Goal: Navigation & Orientation: Find specific page/section

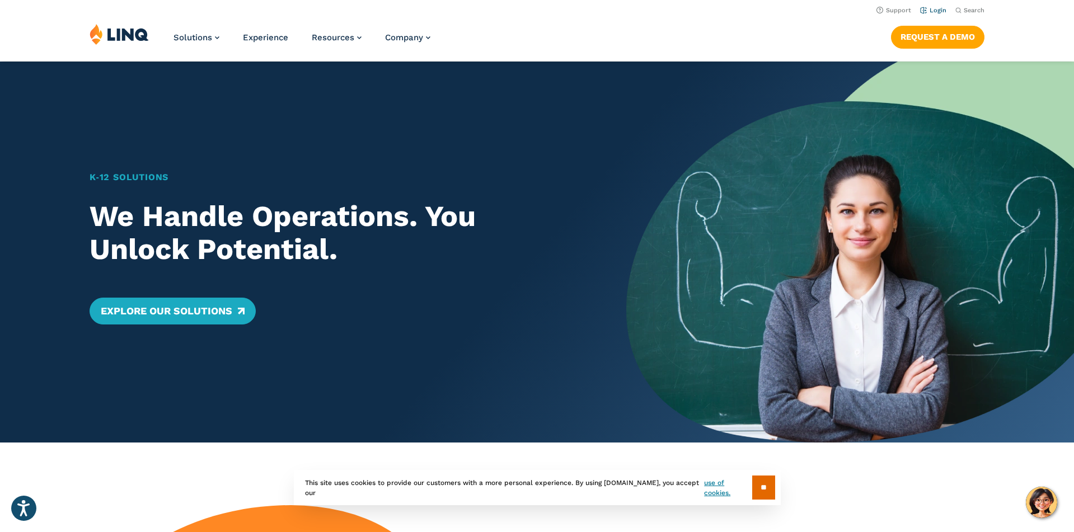
click at [937, 12] on link "Login" at bounding box center [933, 10] width 26 height 7
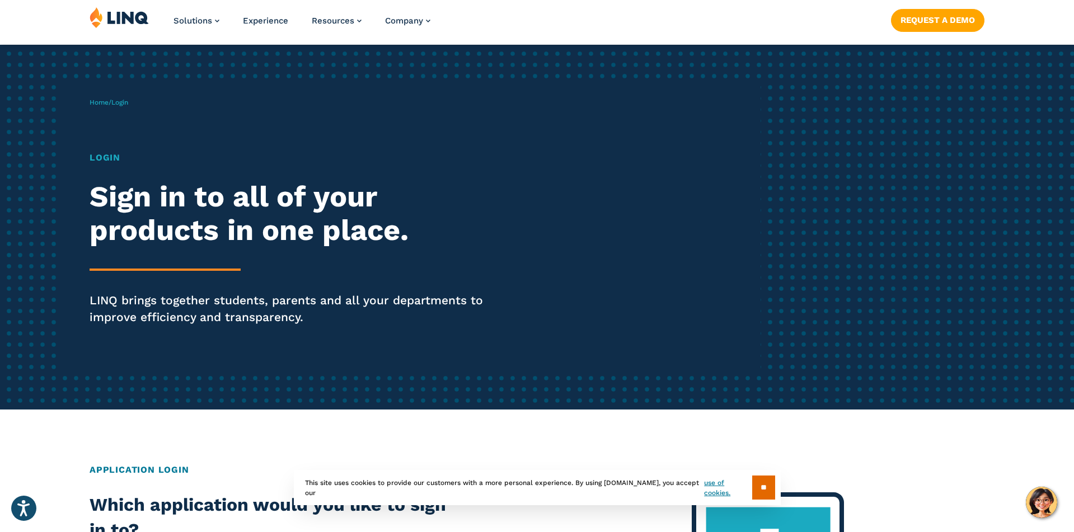
scroll to position [19, 0]
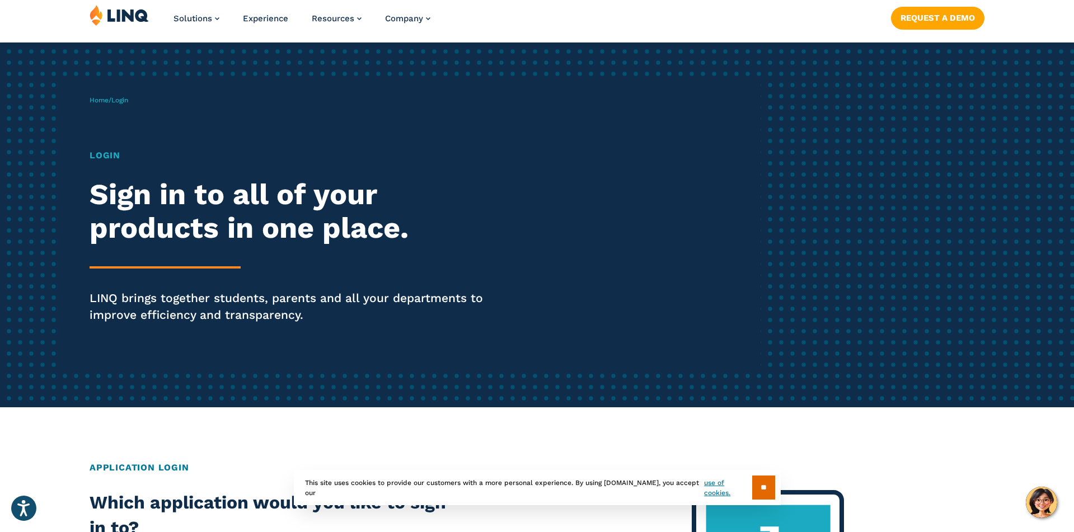
click at [128, 101] on span "Login" at bounding box center [119, 100] width 17 height 8
click at [98, 101] on link "Home" at bounding box center [99, 100] width 19 height 8
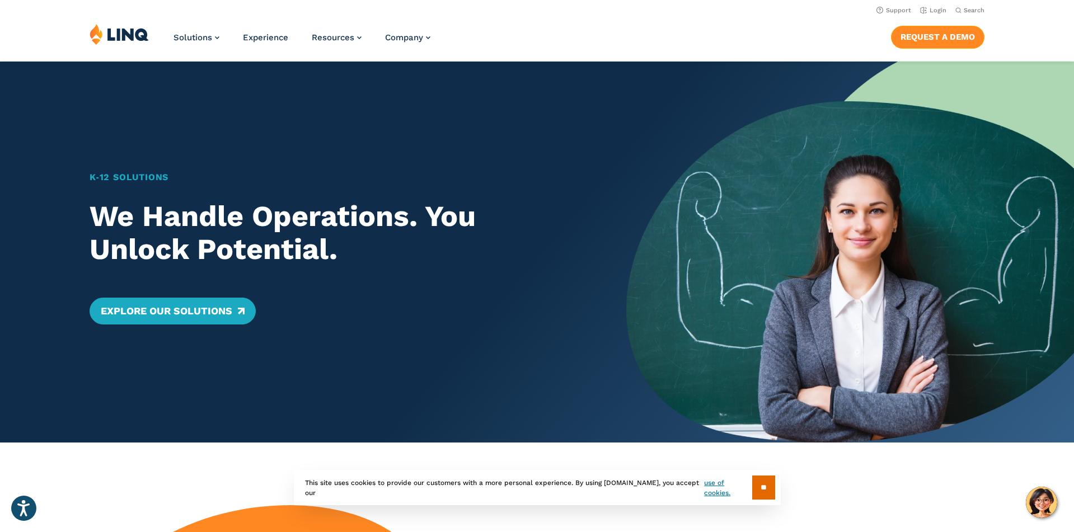
click at [921, 35] on link "Request a Demo" at bounding box center [937, 37] width 93 height 22
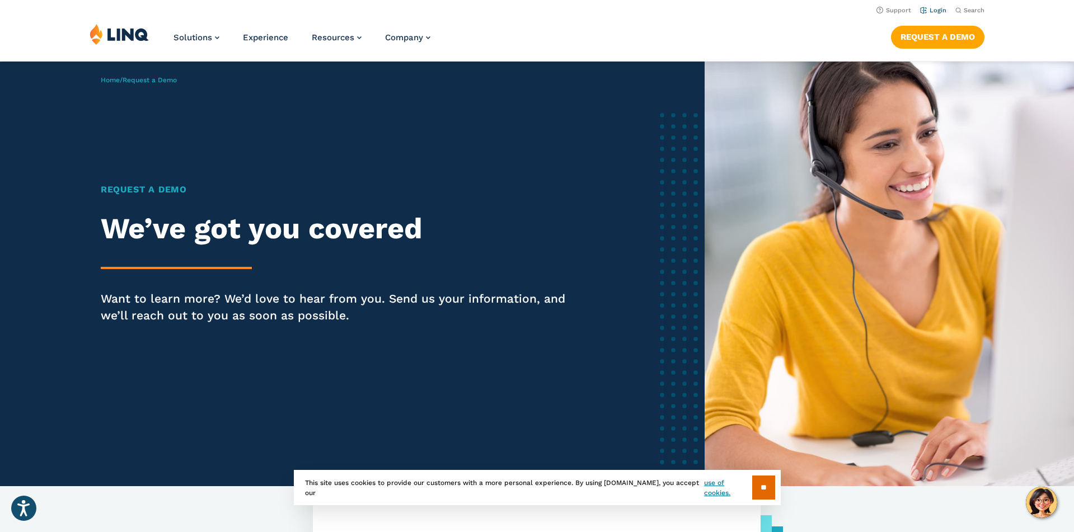
click at [938, 12] on link "Login" at bounding box center [933, 10] width 26 height 7
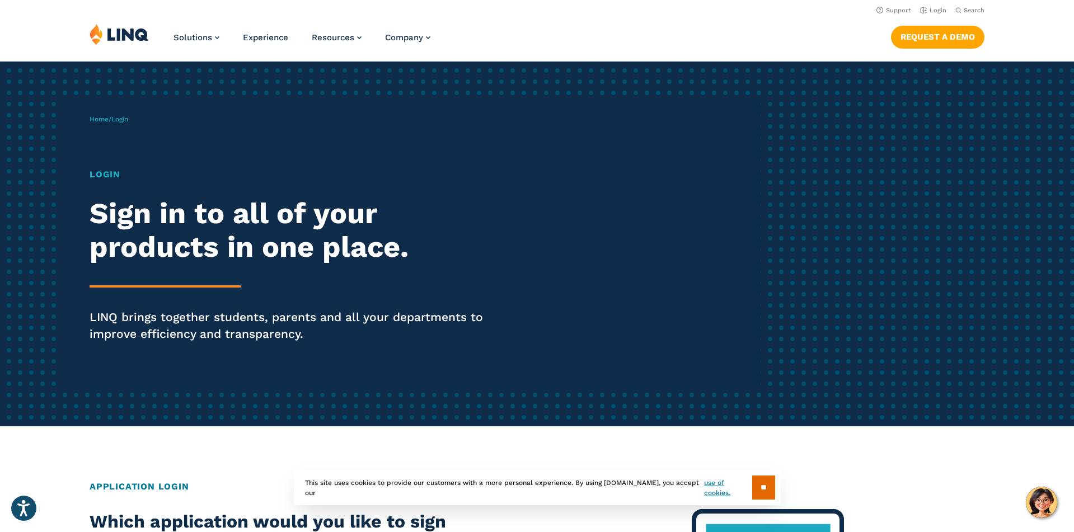
click at [108, 173] on h1 "Login" at bounding box center [297, 174] width 414 height 13
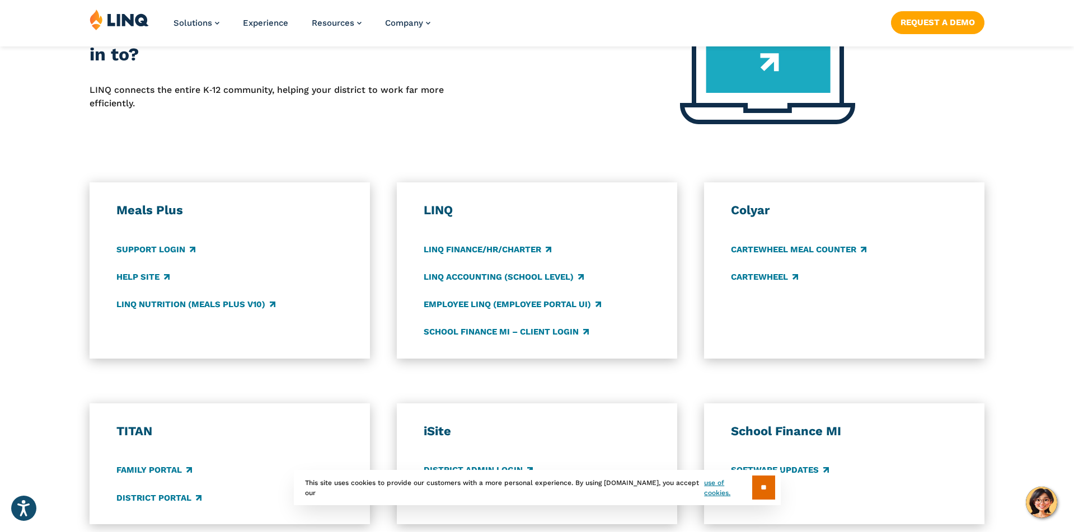
scroll to position [500, 0]
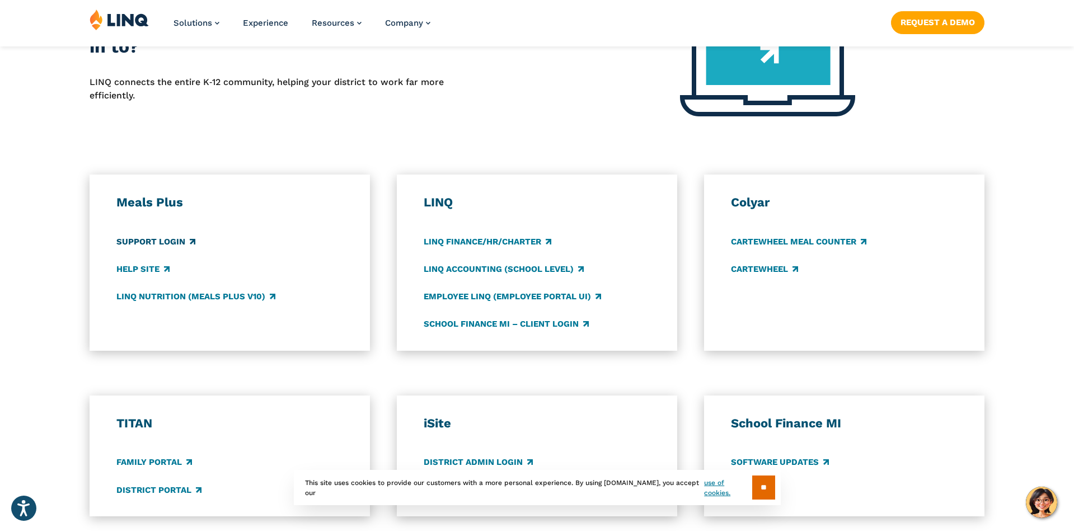
click at [167, 246] on link "Support Login" at bounding box center [155, 242] width 79 height 12
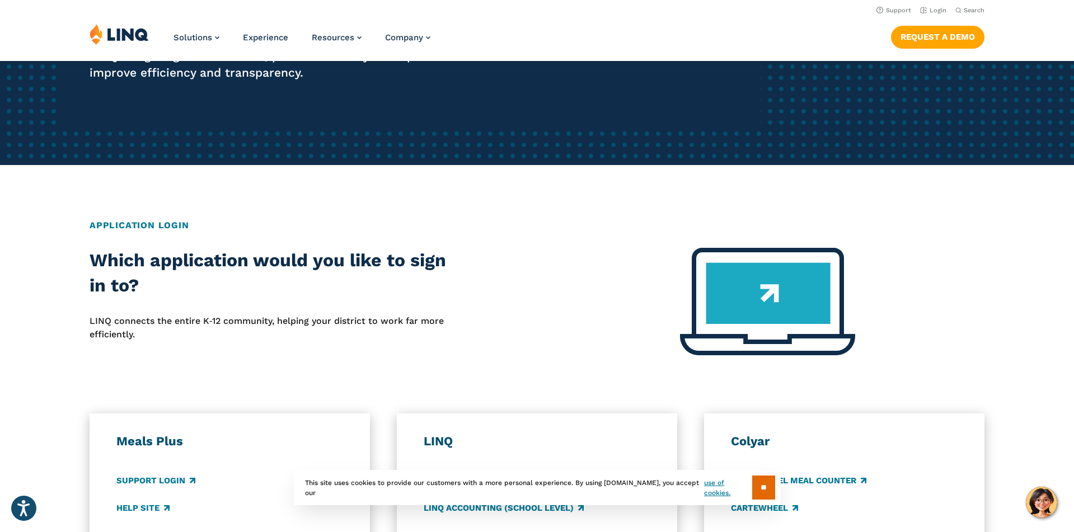
scroll to position [0, 0]
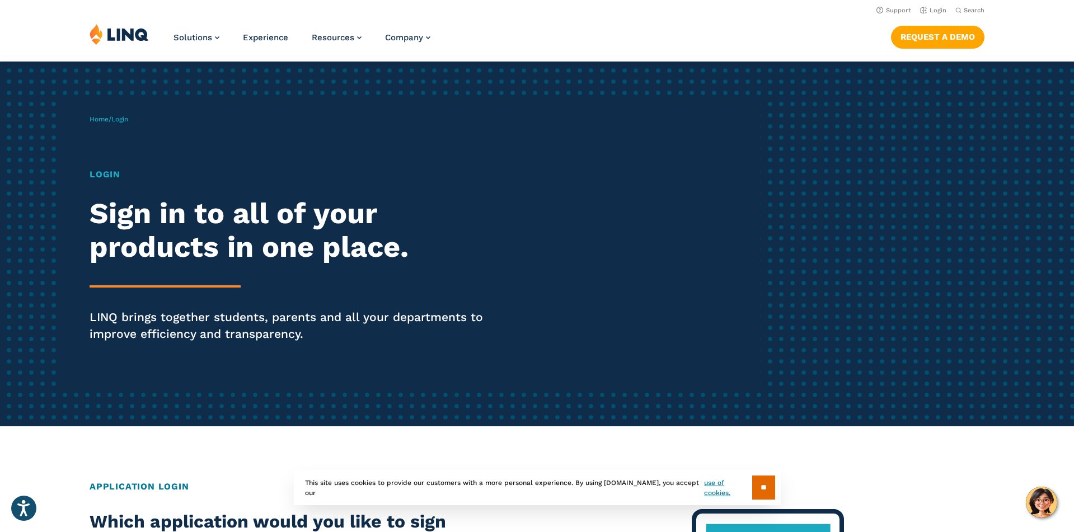
click at [129, 39] on img at bounding box center [119, 34] width 59 height 21
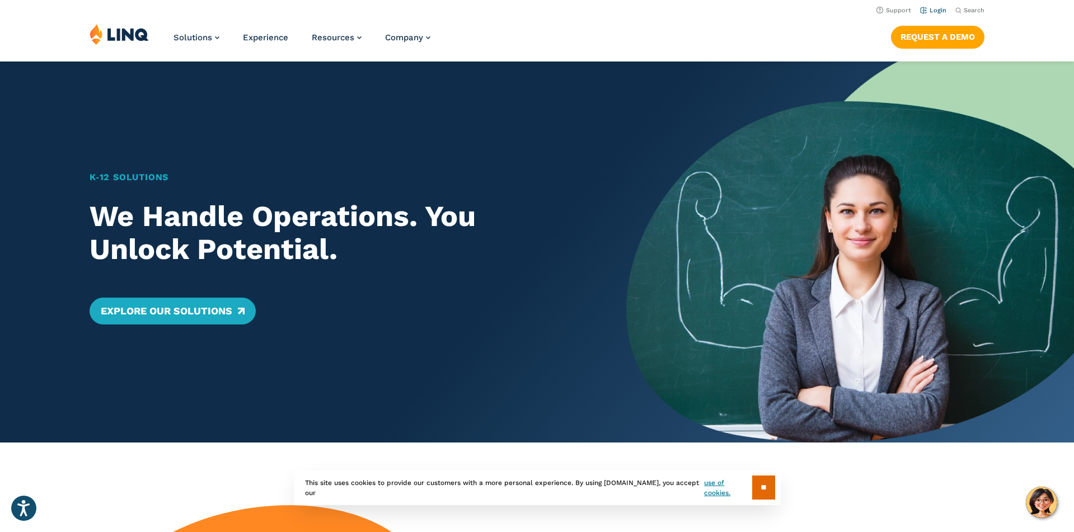
click at [927, 11] on link "Login" at bounding box center [933, 10] width 26 height 7
